Goal: Task Accomplishment & Management: Complete application form

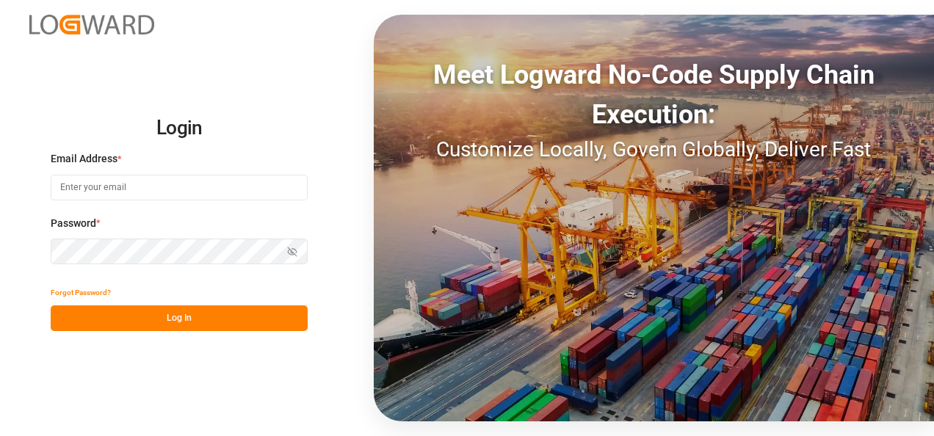
type input "[PERSON_NAME][EMAIL_ADDRESS][PERSON_NAME][DOMAIN_NAME]"
click at [212, 309] on button "Log In" at bounding box center [179, 319] width 257 height 26
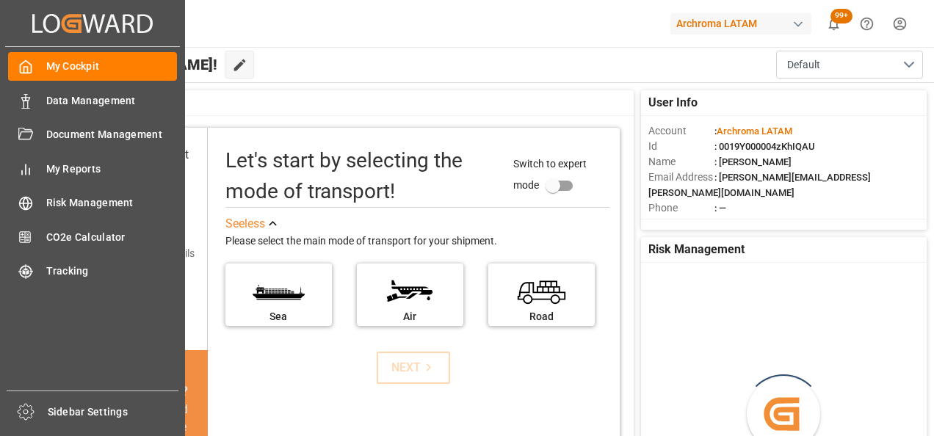
click at [26, 97] on icon at bounding box center [25, 101] width 15 height 15
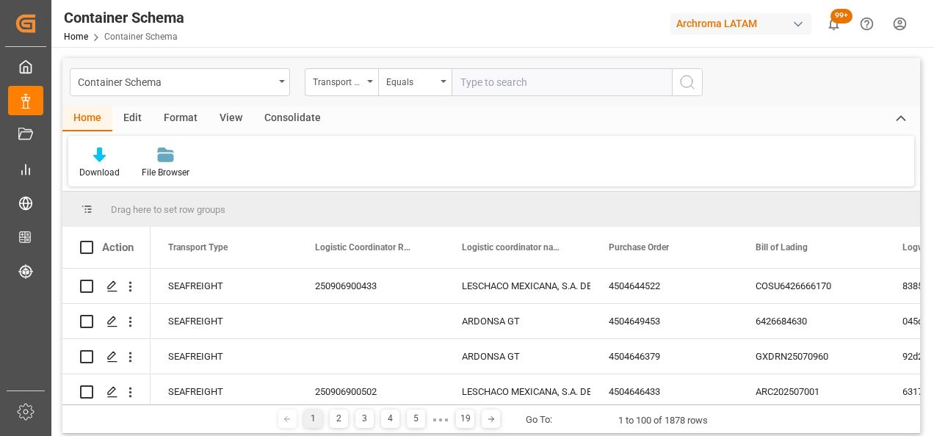
click at [275, 84] on div "Container Schema" at bounding box center [180, 82] width 220 height 28
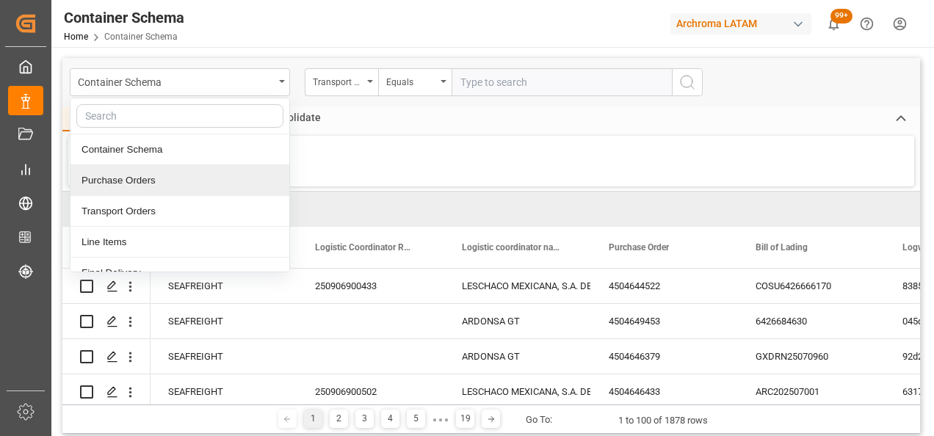
click at [132, 178] on div "Purchase Orders" at bounding box center [180, 180] width 219 height 31
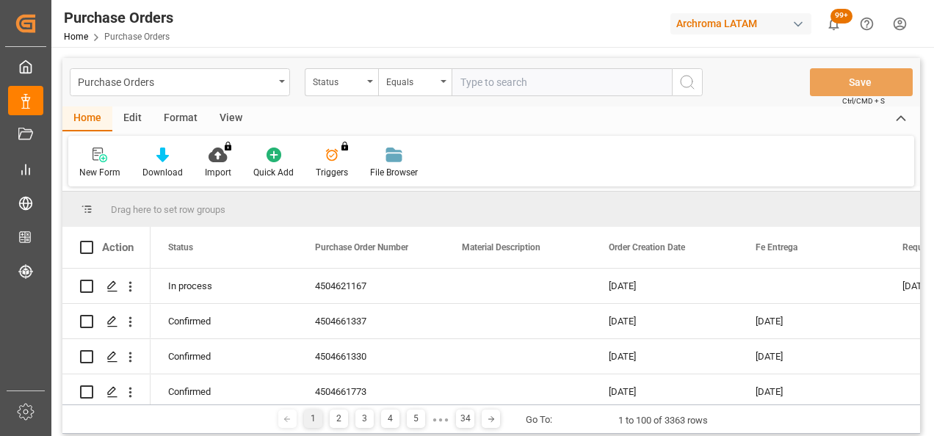
click at [365, 86] on div "Status" at bounding box center [341, 82] width 73 height 28
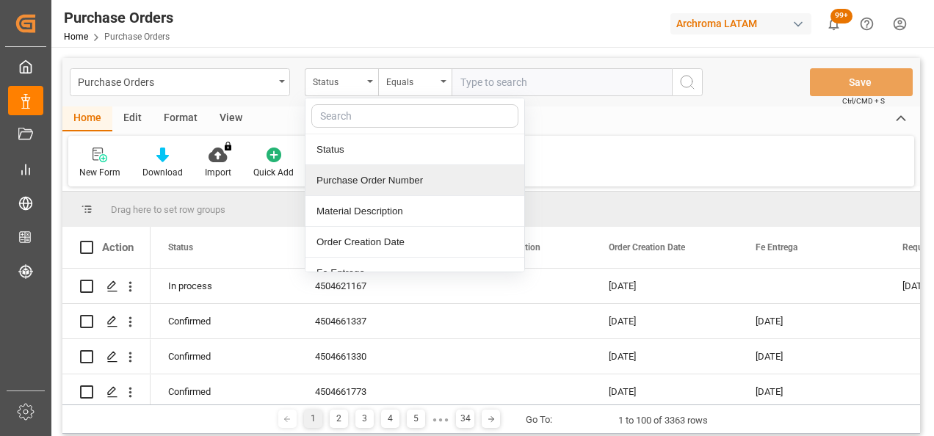
click at [377, 181] on div "Purchase Order Number" at bounding box center [415, 180] width 219 height 31
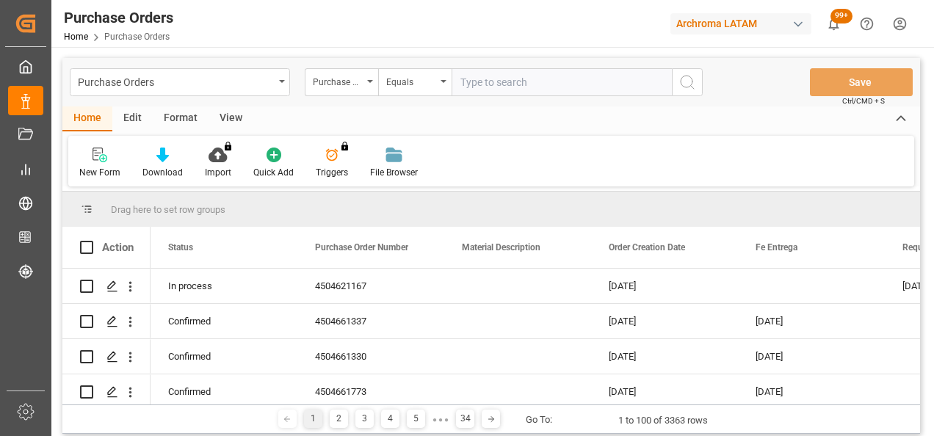
click at [486, 82] on input "text" at bounding box center [562, 82] width 220 height 28
paste input "4504625269"
type input "4504625269"
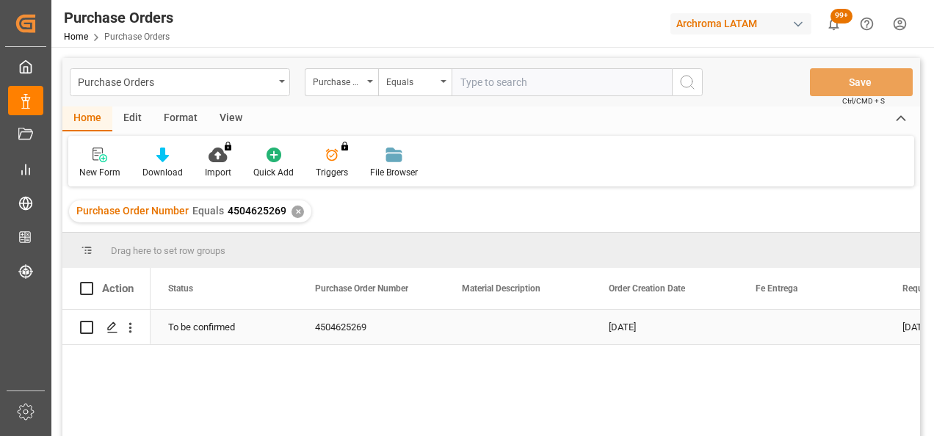
click at [115, 331] on icon "Press SPACE to select this row." at bounding box center [113, 328] width 12 height 12
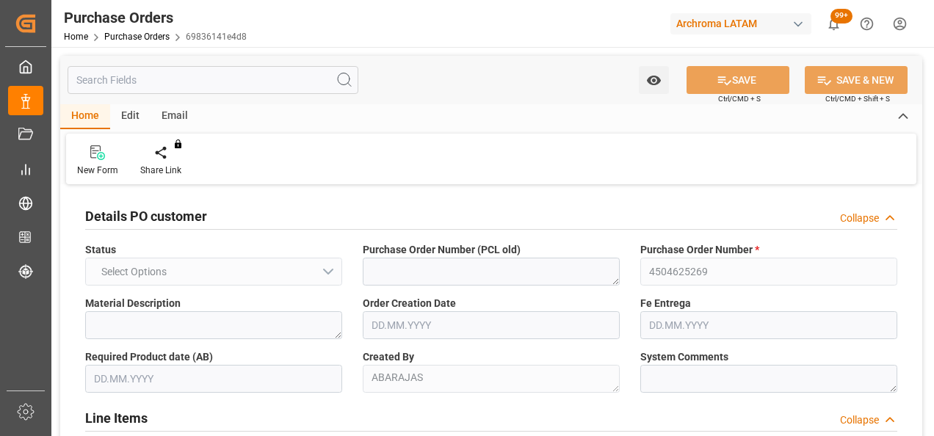
type input "1"
type input "[DATE]"
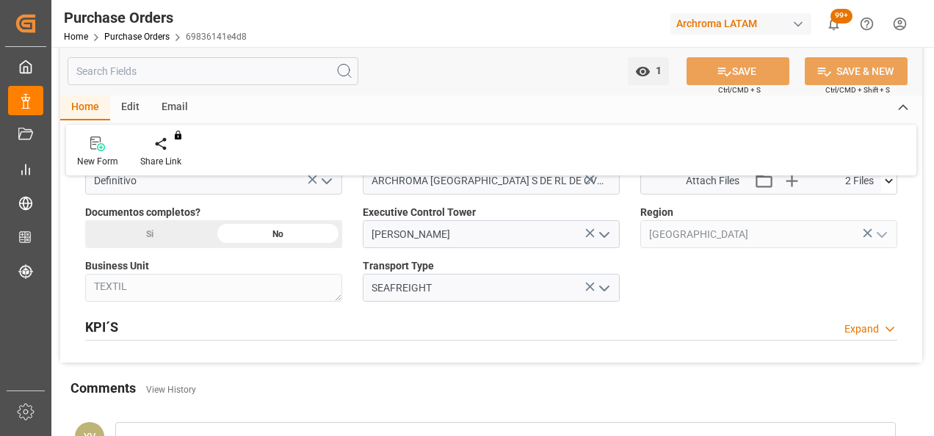
scroll to position [1028, 0]
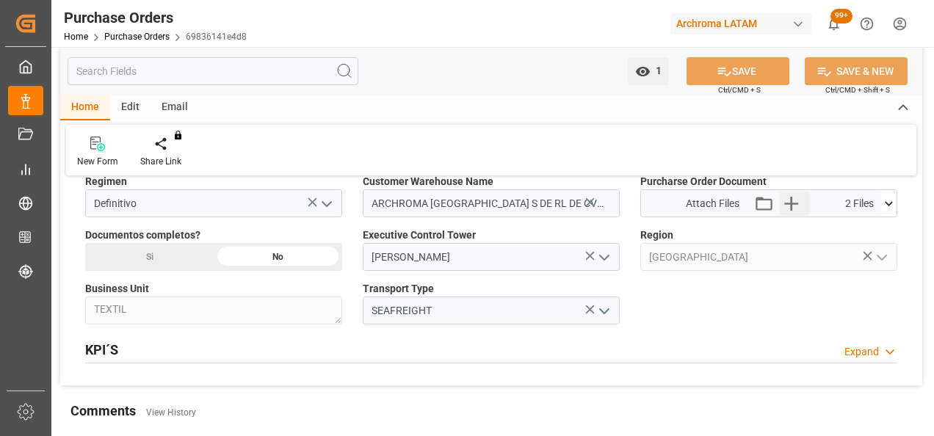
click at [798, 194] on icon "button" at bounding box center [792, 204] width 24 height 24
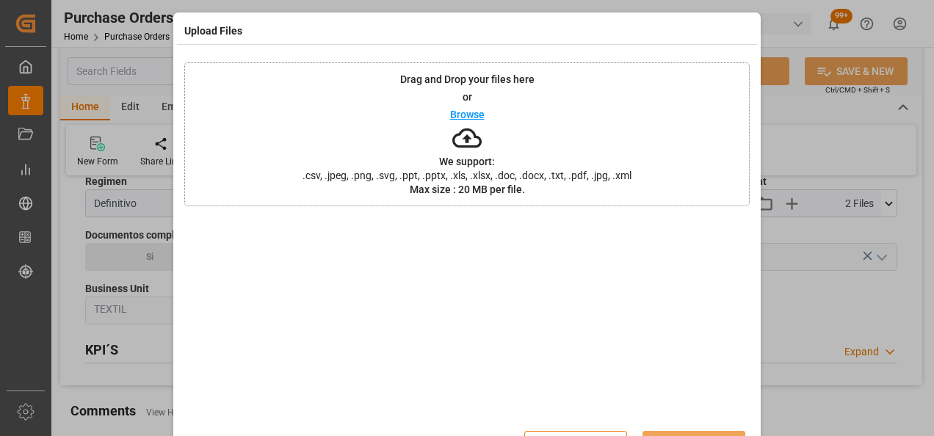
click at [320, 143] on div "Drag and Drop your files here or Browse We support: .csv, .jpeg, .png, .svg, .p…" at bounding box center [467, 134] width 566 height 144
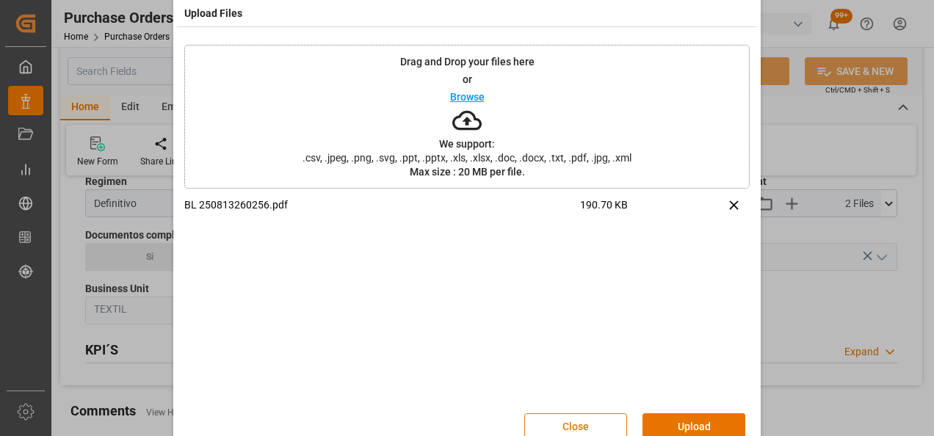
scroll to position [48, 0]
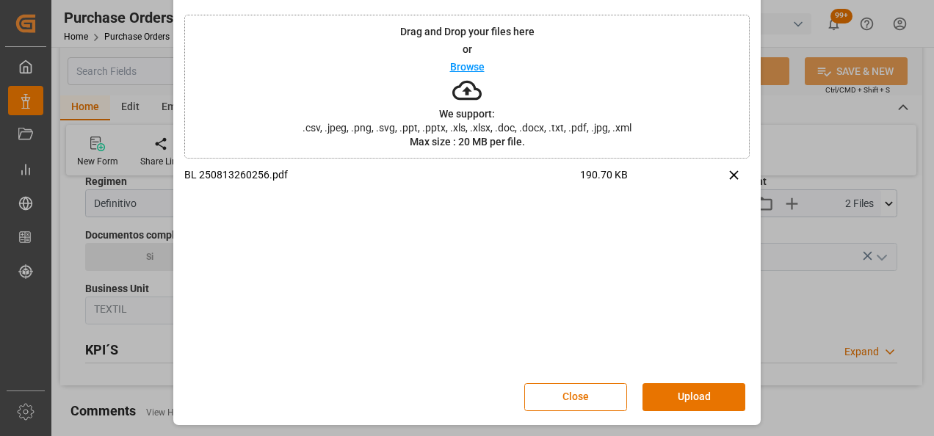
click at [689, 400] on button "Upload" at bounding box center [694, 397] width 103 height 28
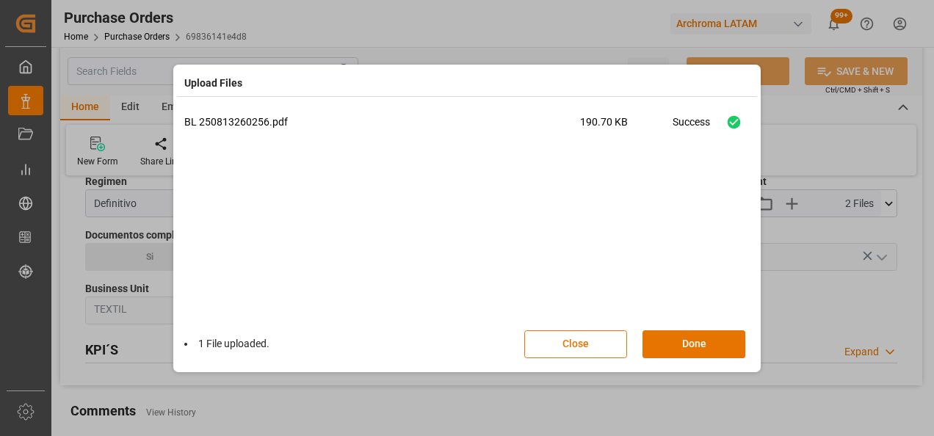
click at [698, 333] on button "Done" at bounding box center [694, 345] width 103 height 28
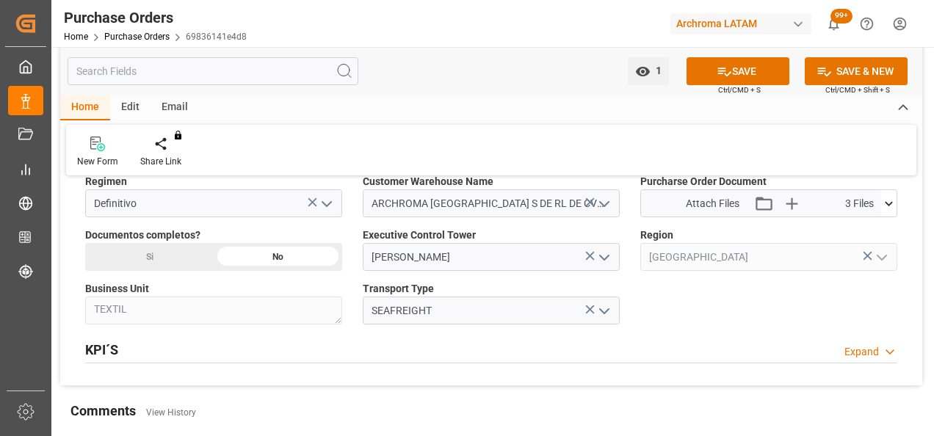
click at [179, 249] on div "Si" at bounding box center [149, 257] width 129 height 28
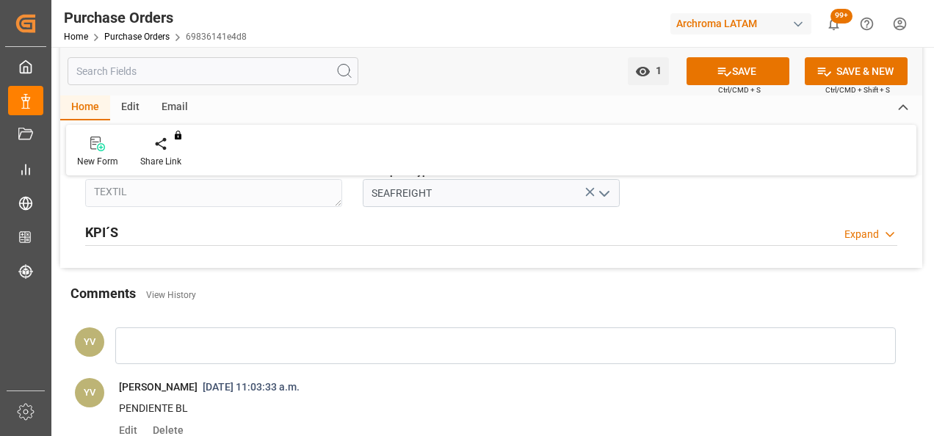
scroll to position [1249, 0]
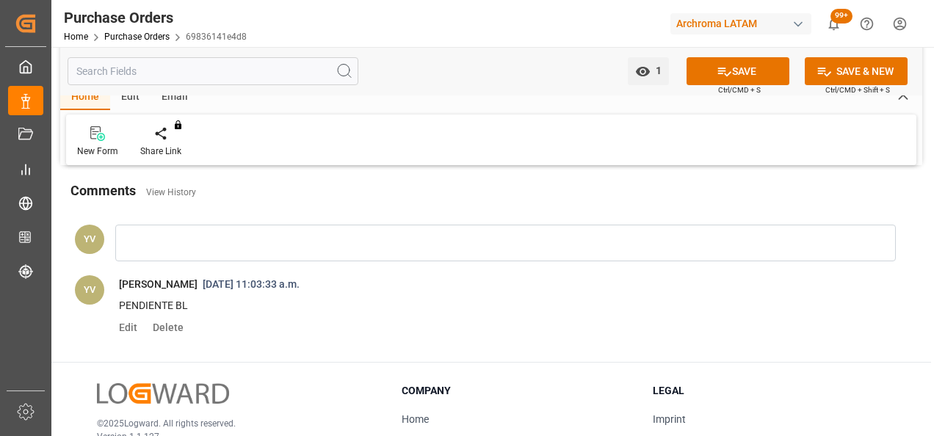
click at [220, 245] on div at bounding box center [505, 243] width 781 height 37
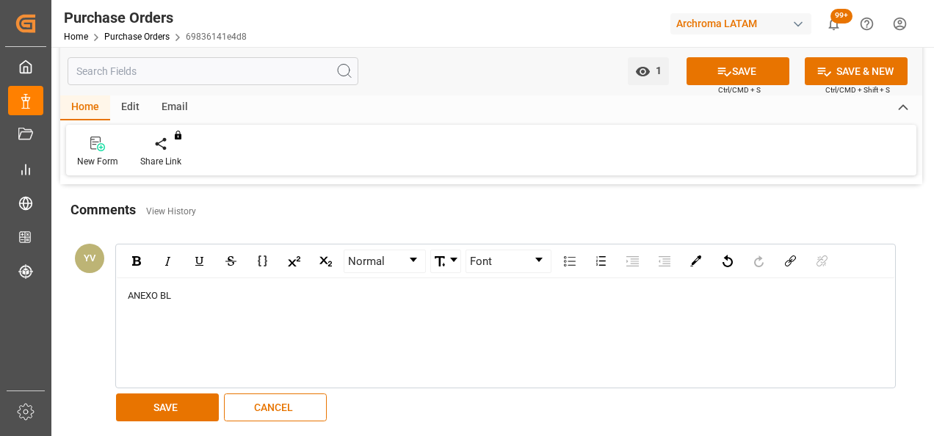
scroll to position [1322, 0]
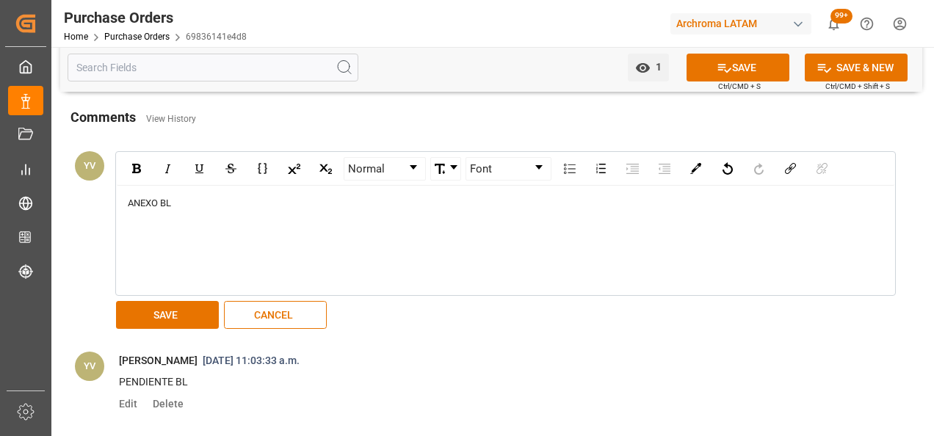
click at [173, 310] on button "SAVE" at bounding box center [167, 315] width 103 height 28
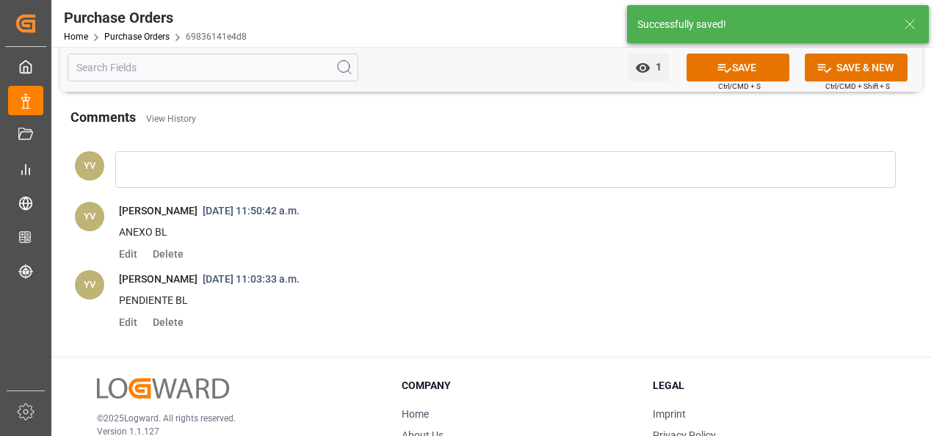
click at [651, 67] on span "1" at bounding box center [656, 67] width 11 height 12
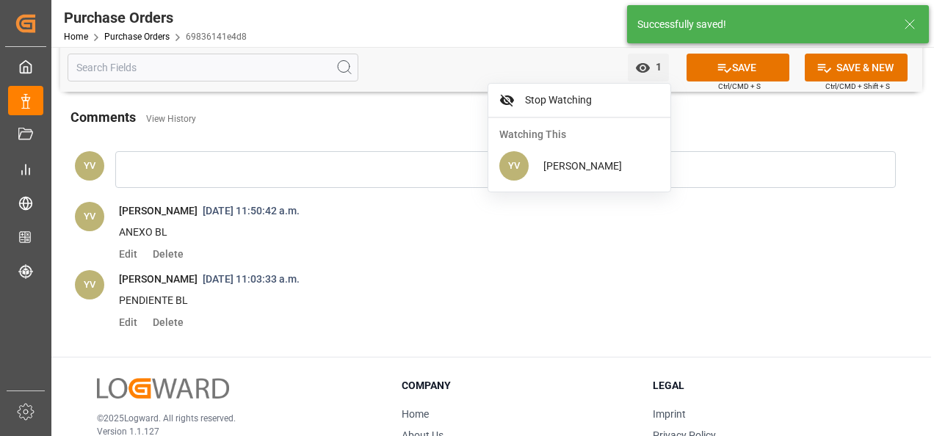
click at [789, 66] on button "SAVE" at bounding box center [738, 68] width 103 height 28
